Goal: Task Accomplishment & Management: Manage account settings

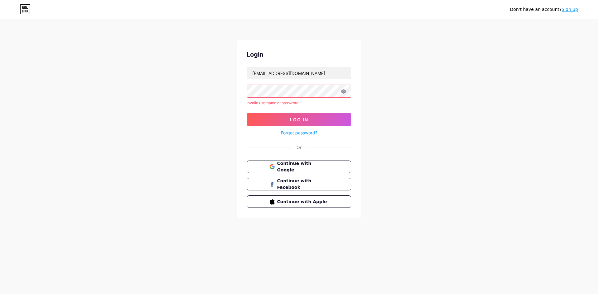
click at [342, 91] on icon at bounding box center [343, 91] width 5 height 4
click at [345, 92] on icon at bounding box center [343, 91] width 5 height 4
click at [280, 169] on span "Continue with Google" at bounding box center [302, 166] width 52 height 13
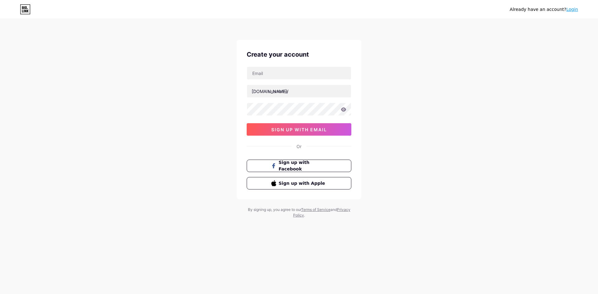
click at [572, 11] on link "Login" at bounding box center [572, 9] width 12 height 5
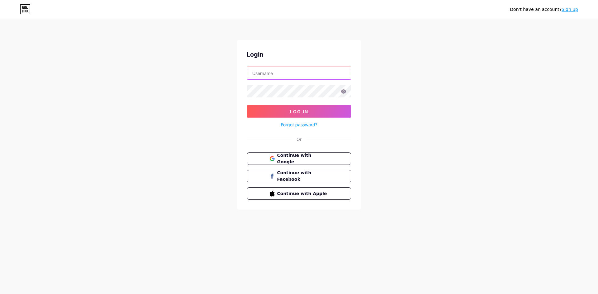
type input "[EMAIL_ADDRESS][DOMAIN_NAME]"
click at [298, 164] on button "Continue with Google" at bounding box center [299, 159] width 106 height 13
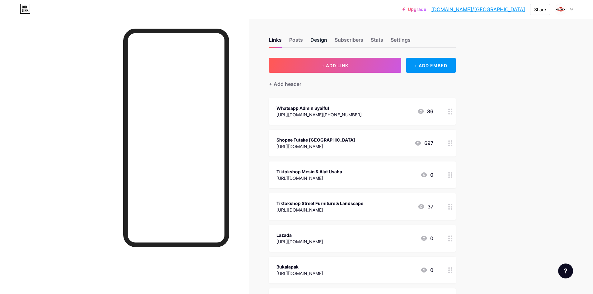
click at [314, 38] on div "Design" at bounding box center [318, 41] width 17 height 11
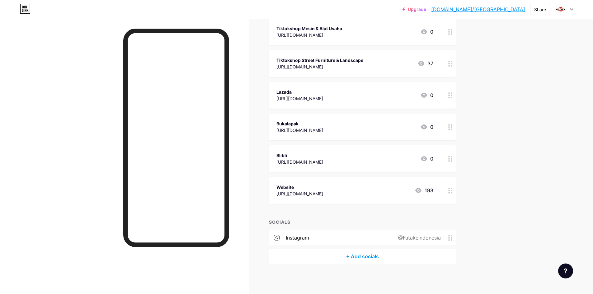
scroll to position [144, 0]
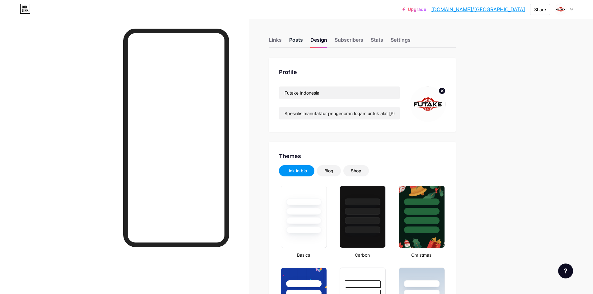
click at [297, 43] on div "Posts" at bounding box center [296, 41] width 14 height 11
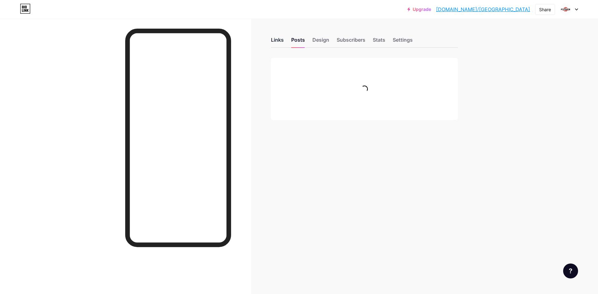
click at [277, 38] on div "Links" at bounding box center [277, 41] width 13 height 11
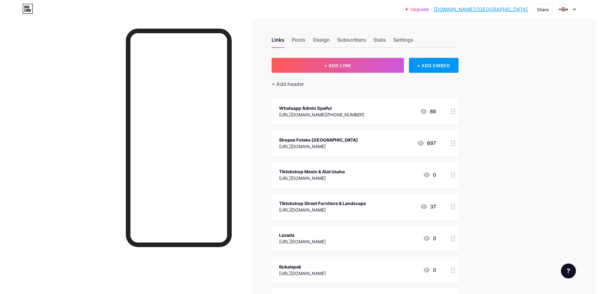
scroll to position [144, 0]
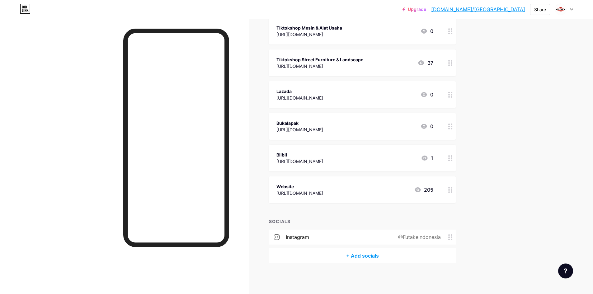
click at [373, 255] on div "+ Add socials" at bounding box center [362, 255] width 187 height 15
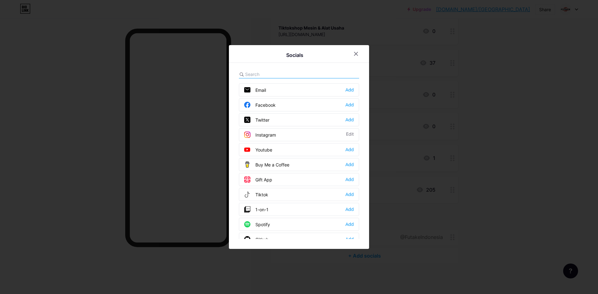
click at [267, 104] on div "Facebook" at bounding box center [259, 105] width 31 height 6
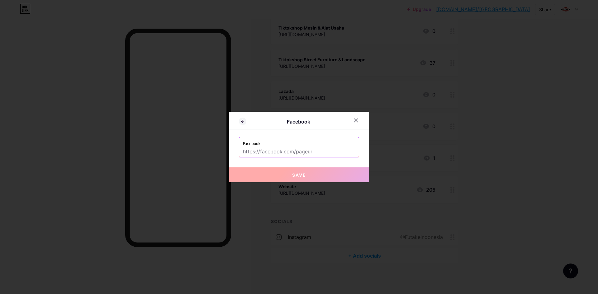
click at [276, 150] on input "text" at bounding box center [299, 152] width 112 height 11
click at [357, 118] on icon at bounding box center [355, 120] width 5 height 5
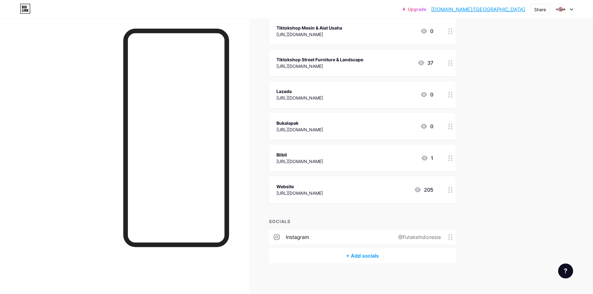
click at [369, 257] on div "+ Add socials" at bounding box center [362, 255] width 187 height 15
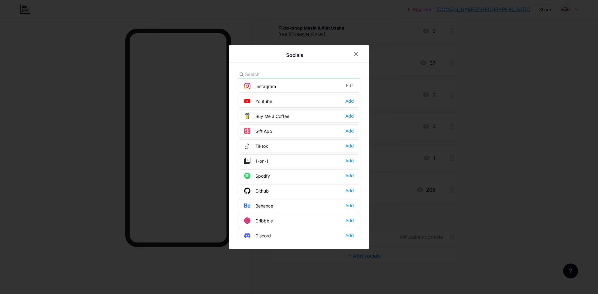
scroll to position [62, 0]
click at [283, 130] on div "Tiktok Add" at bounding box center [299, 132] width 120 height 13
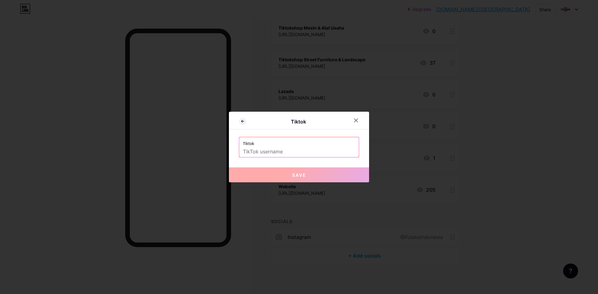
click at [299, 145] on label "Tiktok" at bounding box center [299, 141] width 112 height 9
click at [293, 149] on input "text" at bounding box center [299, 152] width 112 height 11
paste input "[URL][DOMAIN_NAME]"
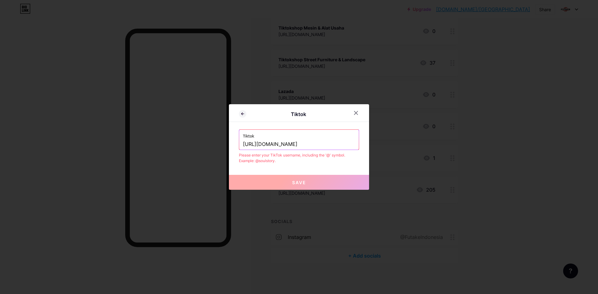
drag, startPoint x: 299, startPoint y: 145, endPoint x: 241, endPoint y: 148, distance: 57.7
click at [242, 148] on div "Tiktok [URL][DOMAIN_NAME]" at bounding box center [299, 140] width 120 height 20
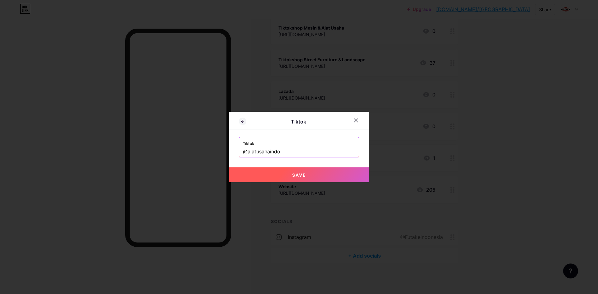
click at [271, 175] on button "Save" at bounding box center [299, 174] width 140 height 15
type input "[URL][DOMAIN_NAME]"
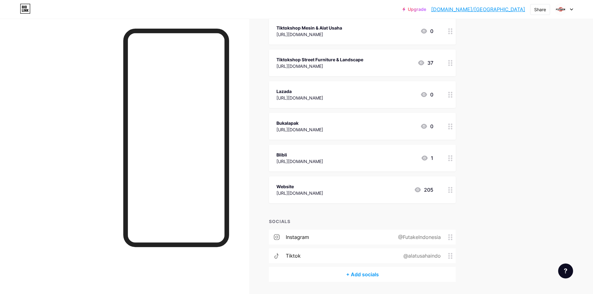
click at [360, 273] on div "+ Add socials" at bounding box center [362, 274] width 187 height 15
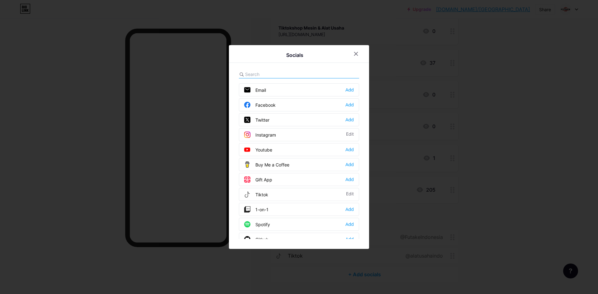
click at [267, 193] on div "Tiktok" at bounding box center [256, 194] width 24 height 6
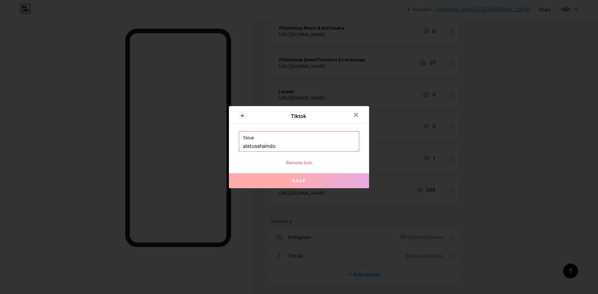
drag, startPoint x: 283, startPoint y: 148, endPoint x: 282, endPoint y: 145, distance: 3.3
click at [283, 148] on input "alatusahaindo" at bounding box center [299, 146] width 112 height 11
drag, startPoint x: 276, startPoint y: 144, endPoint x: 237, endPoint y: 145, distance: 38.9
click at [238, 145] on div "Tiktok Tiktok alatusahaindo Remove icon Save" at bounding box center [299, 147] width 140 height 82
paste input "[URL][DOMAIN_NAME]"
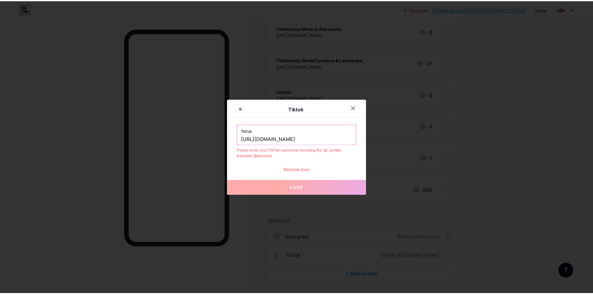
scroll to position [0, 0]
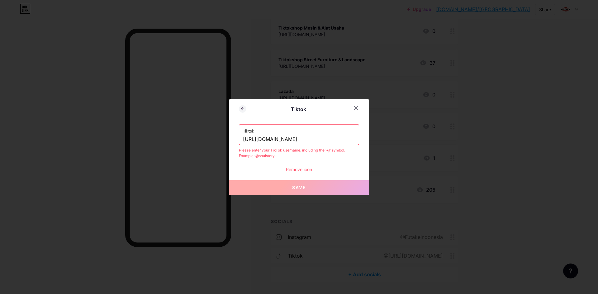
drag, startPoint x: 292, startPoint y: 139, endPoint x: 236, endPoint y: 142, distance: 56.4
click at [236, 142] on div "Tiktok Tiktok [URL][DOMAIN_NAME] Please enter your TikTok username, including t…" at bounding box center [299, 147] width 140 height 96
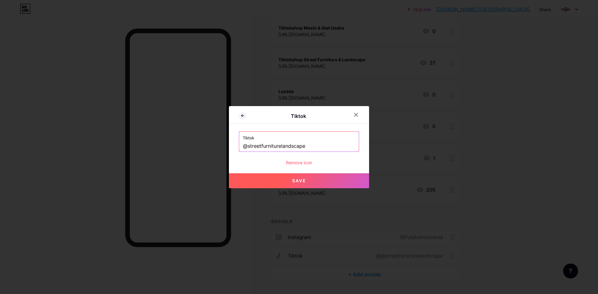
click at [303, 180] on span "Save" at bounding box center [299, 180] width 14 height 5
type input "[URL][DOMAIN_NAME]"
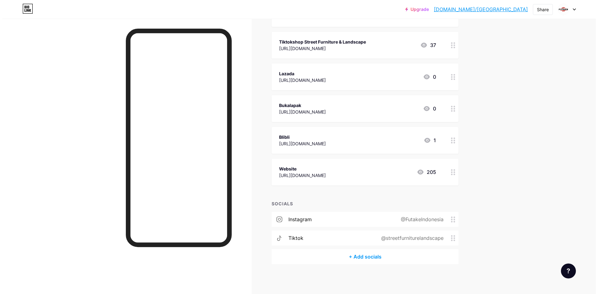
scroll to position [163, 0]
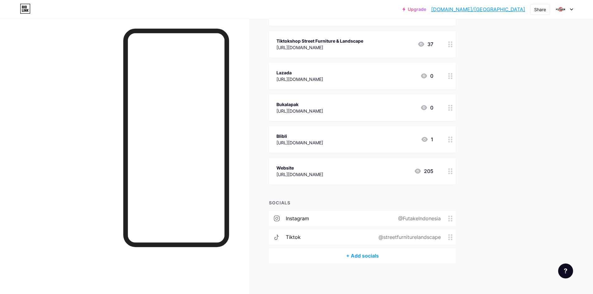
click at [363, 256] on div "+ Add socials" at bounding box center [362, 255] width 187 height 15
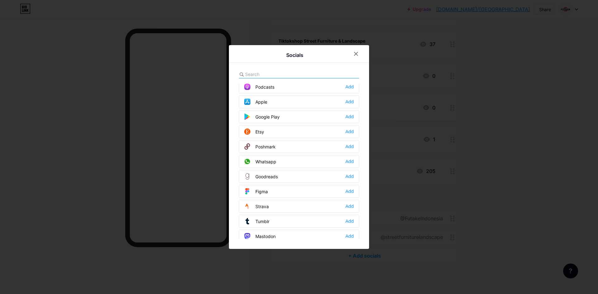
scroll to position [467, 0]
click at [406, 260] on div at bounding box center [299, 147] width 598 height 294
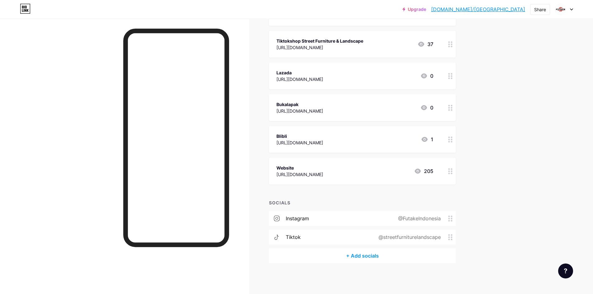
click at [339, 256] on div "+ Add socials" at bounding box center [362, 255] width 187 height 15
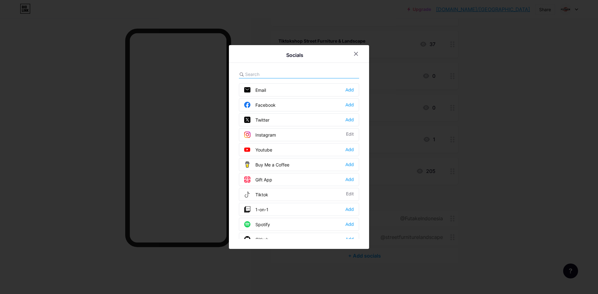
click at [255, 102] on div "Facebook" at bounding box center [259, 105] width 31 height 6
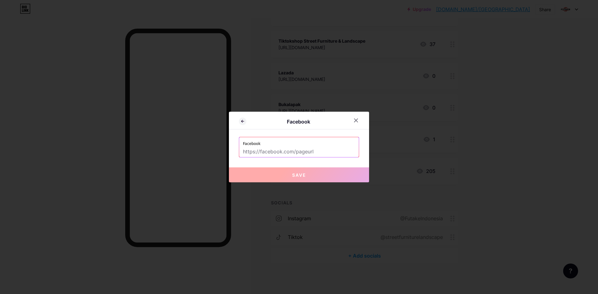
click at [283, 153] on input "text" at bounding box center [299, 152] width 112 height 11
paste input "[URL][DOMAIN_NAME][DOMAIN_NAME]"
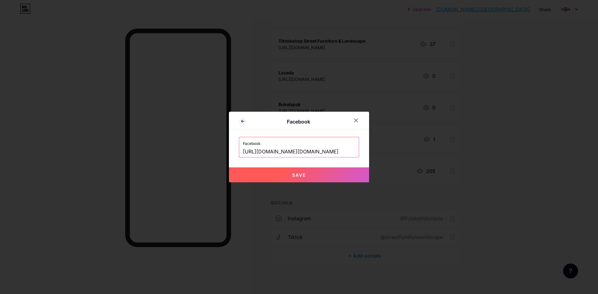
type input "[URL][DOMAIN_NAME][DOMAIN_NAME]"
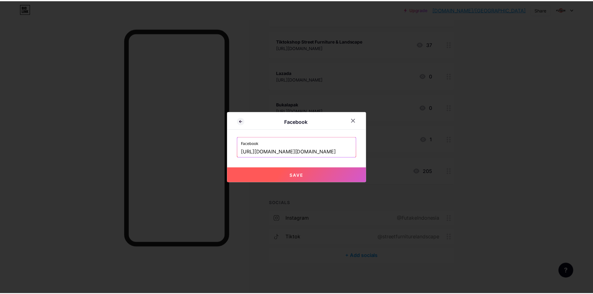
scroll to position [0, 0]
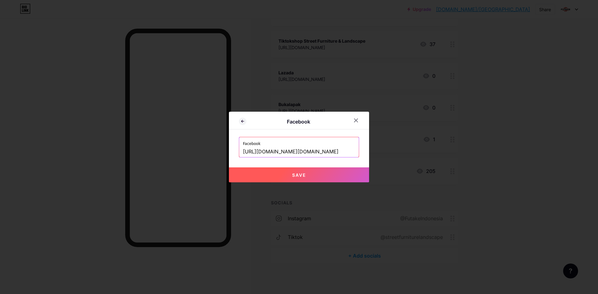
click at [289, 176] on button "Save" at bounding box center [299, 174] width 140 height 15
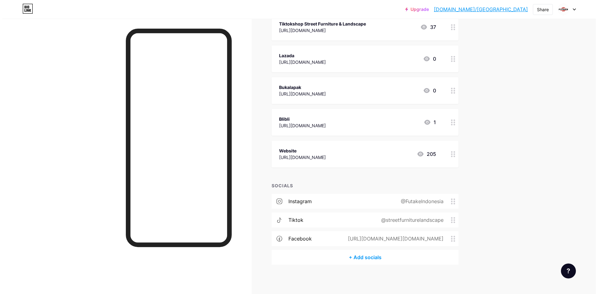
scroll to position [181, 0]
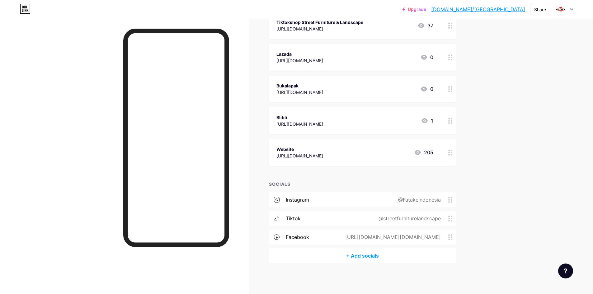
click at [366, 256] on div "+ Add socials" at bounding box center [362, 255] width 187 height 15
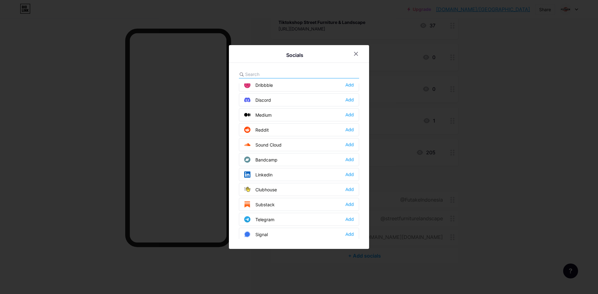
scroll to position [187, 0]
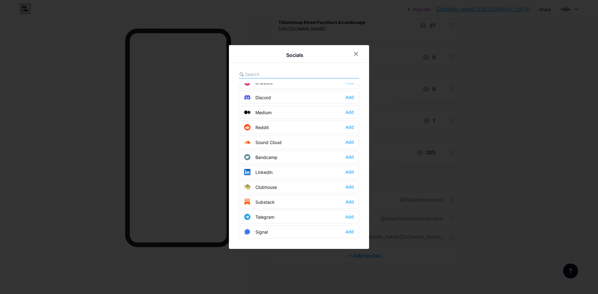
click at [295, 171] on div "Linkedin Add" at bounding box center [299, 172] width 120 height 13
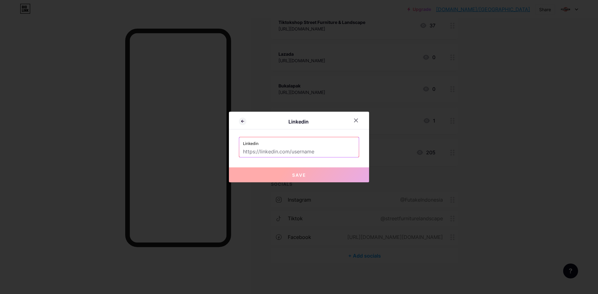
click at [289, 153] on input "text" at bounding box center [299, 152] width 112 height 11
paste input "[URL][DOMAIN_NAME]"
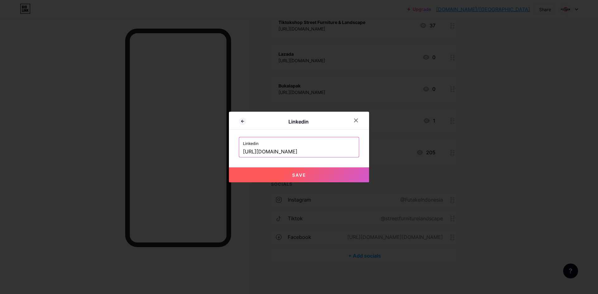
type input "[URL][DOMAIN_NAME]"
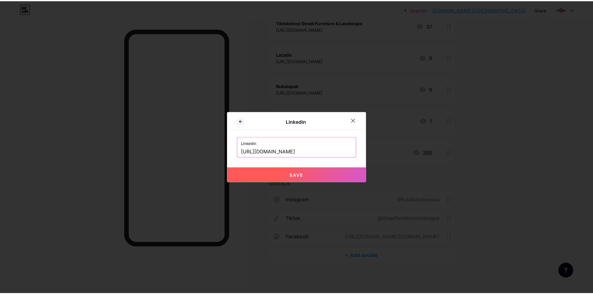
scroll to position [0, 0]
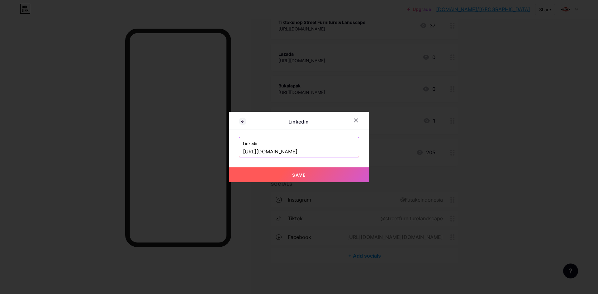
click at [286, 176] on button "Save" at bounding box center [299, 174] width 140 height 15
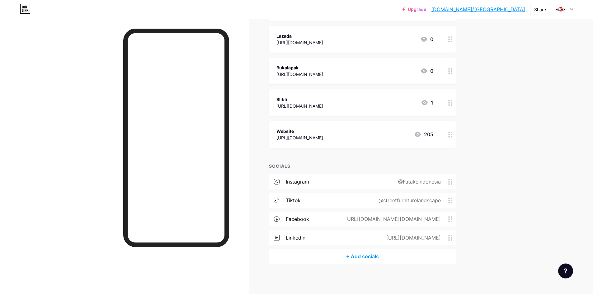
scroll to position [200, 0]
